Goal: Find specific page/section: Find specific page/section

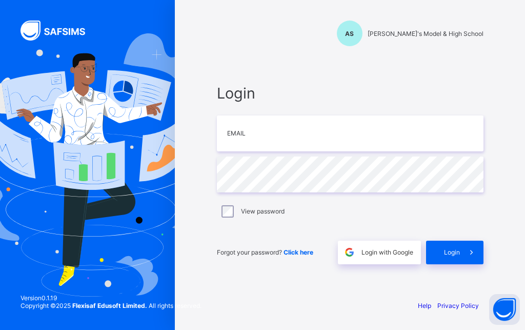
click at [303, 139] on input "email" at bounding box center [350, 133] width 267 height 36
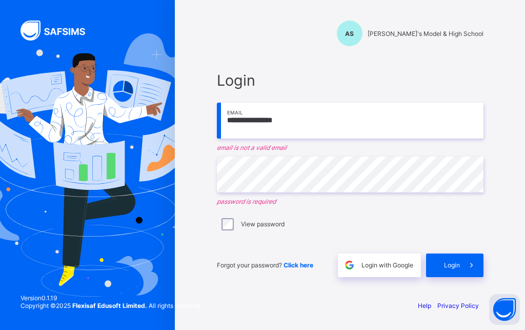
click at [323, 128] on input "**********" at bounding box center [350, 121] width 267 height 36
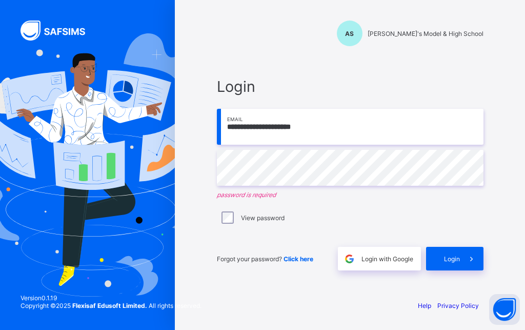
type input "**********"
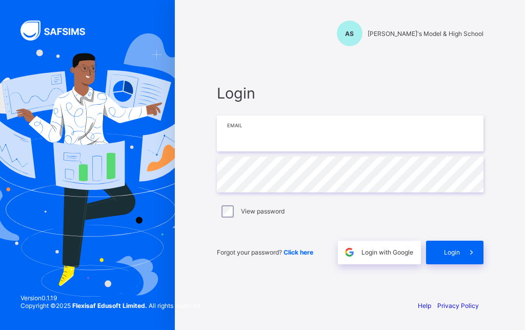
click at [312, 138] on input "email" at bounding box center [350, 133] width 267 height 36
type input "**********"
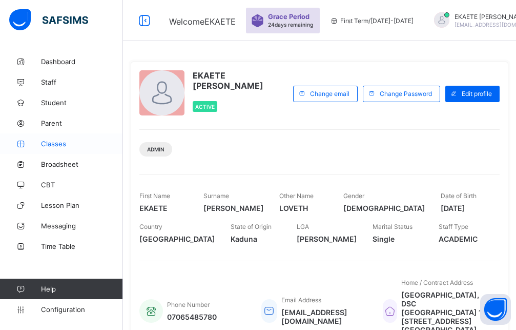
click at [55, 147] on link "Classes" at bounding box center [61, 143] width 123 height 21
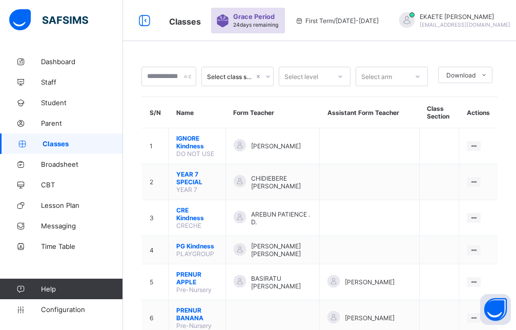
click at [344, 76] on icon at bounding box center [340, 76] width 6 height 10
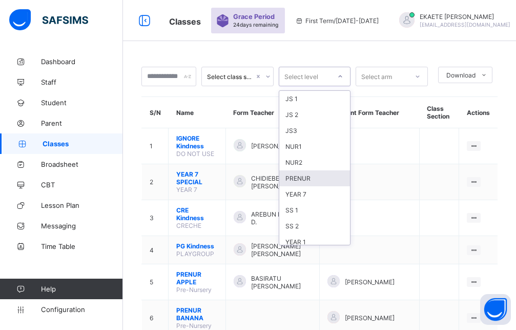
click at [319, 181] on div "PRENUR" at bounding box center [314, 178] width 71 height 16
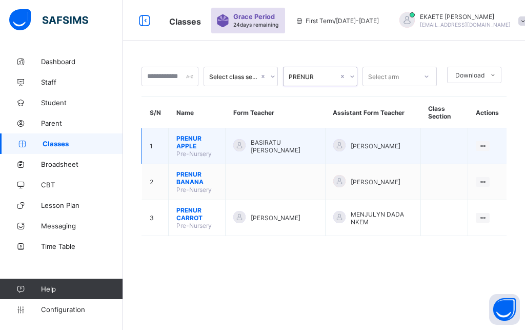
click at [234, 151] on td "BASIRATU ADEKUNLE SARAH" at bounding box center [276, 146] width 100 height 36
click at [490, 142] on div at bounding box center [483, 146] width 14 height 10
click at [457, 168] on div "View Class" at bounding box center [456, 165] width 58 height 10
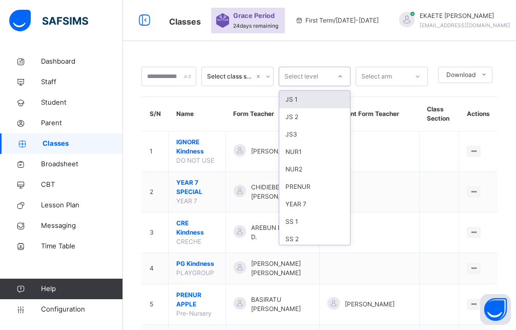
click at [331, 76] on div "Select level" at bounding box center [305, 77] width 52 height 16
click at [306, 187] on div "PRENUR" at bounding box center [314, 186] width 71 height 17
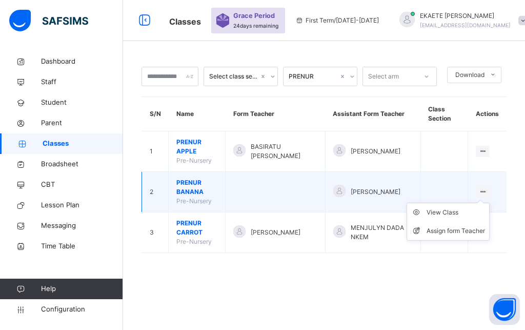
click at [479, 203] on ul "View Class Assign form Teacher" at bounding box center [448, 222] width 83 height 38
click at [459, 213] on div "View Class" at bounding box center [456, 212] width 58 height 10
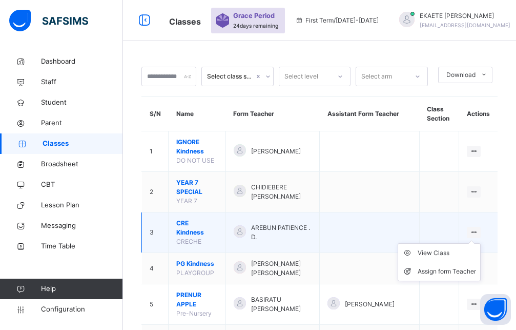
click at [481, 243] on ul "View Class Assign form Teacher" at bounding box center [439, 262] width 83 height 38
click at [466, 248] on div "View Class" at bounding box center [447, 253] width 58 height 10
